Goal: Information Seeking & Learning: Learn about a topic

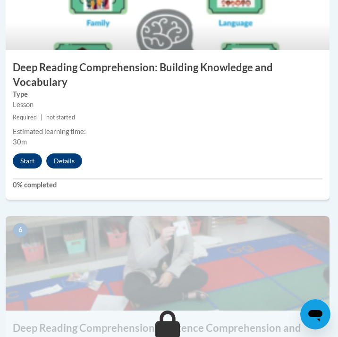
scroll to position [1329, 1]
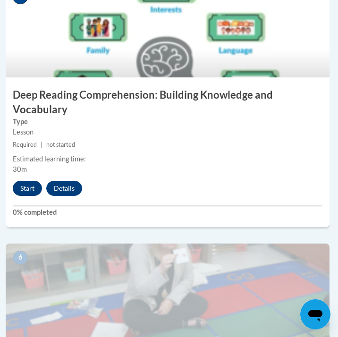
click at [23, 185] on button "Start" at bounding box center [27, 188] width 29 height 15
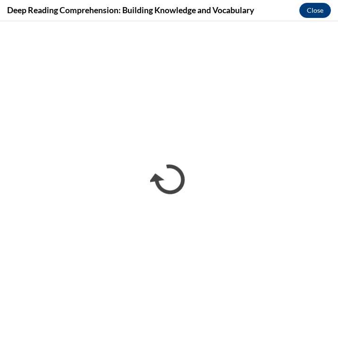
scroll to position [0, 0]
